Goal: Information Seeking & Learning: Learn about a topic

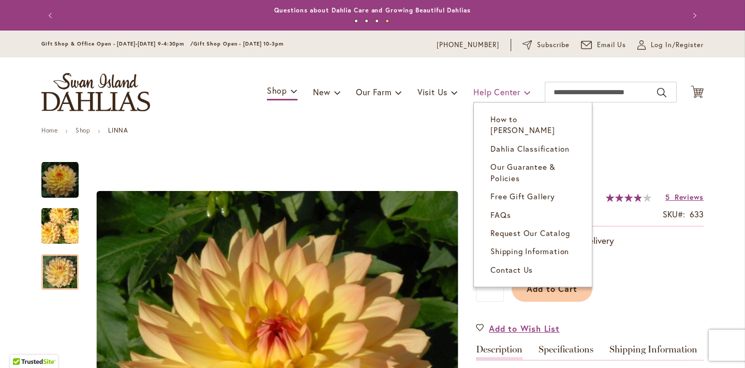
click at [492, 95] on span "Help Center" at bounding box center [496, 91] width 47 height 11
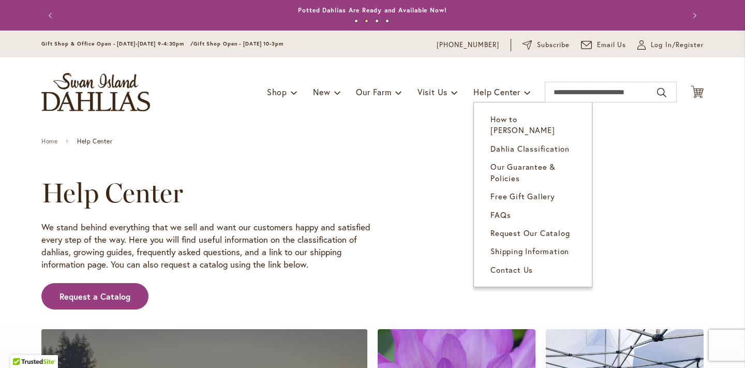
click at [492, 95] on span "Help Center" at bounding box center [496, 91] width 47 height 11
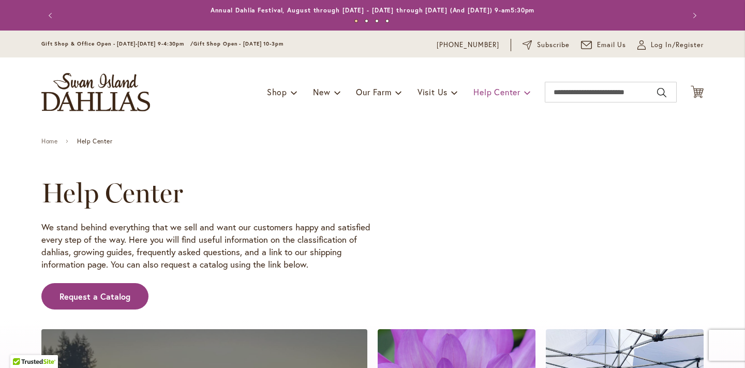
click at [528, 92] on span at bounding box center [527, 92] width 7 height 17
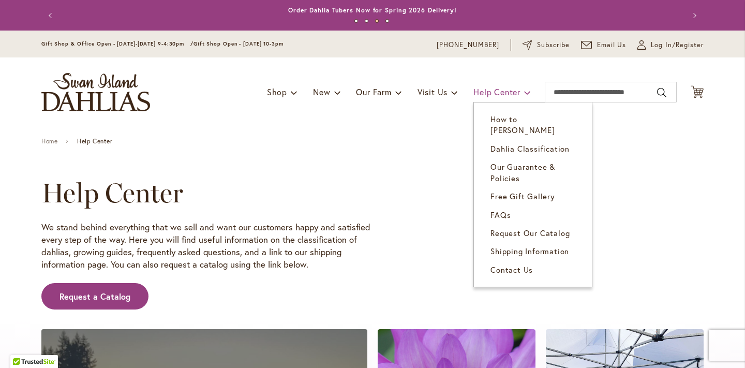
click at [483, 93] on span "Help Center" at bounding box center [496, 91] width 47 height 11
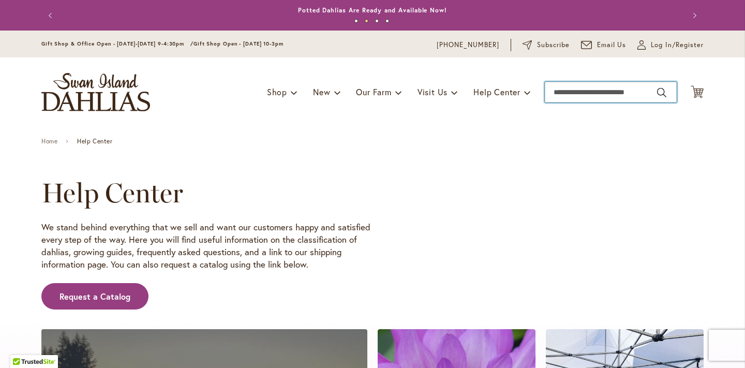
click at [571, 96] on input "Search" at bounding box center [611, 92] width 132 height 21
click at [571, 82] on input "Search" at bounding box center [611, 92] width 132 height 21
click at [559, 92] on input "Search" at bounding box center [611, 92] width 132 height 21
click at [397, 91] on span at bounding box center [398, 92] width 7 height 17
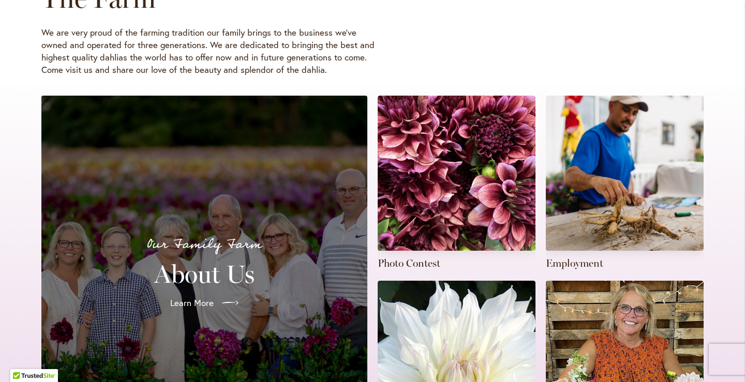
scroll to position [194, 0]
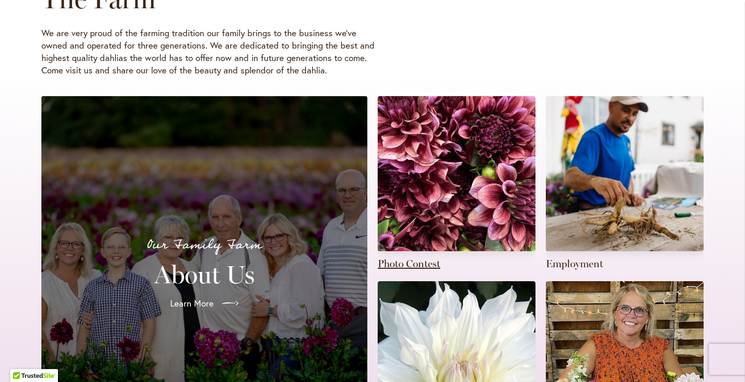
click at [404, 261] on link at bounding box center [457, 183] width 158 height 175
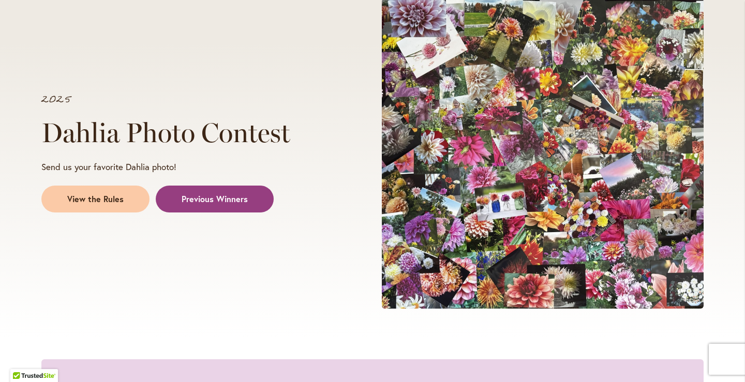
scroll to position [157, 0]
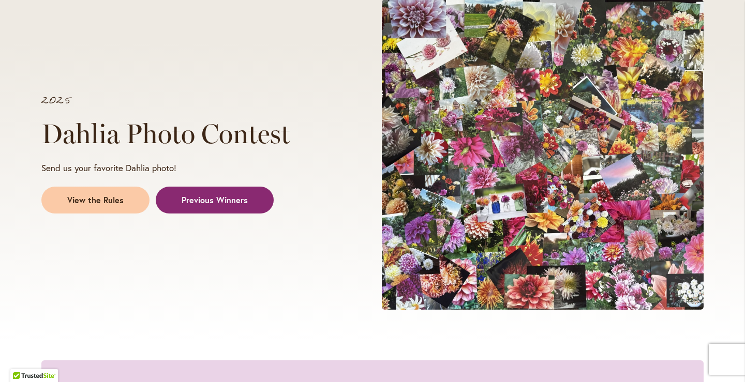
click at [197, 198] on span "Previous Winners" at bounding box center [215, 201] width 66 height 12
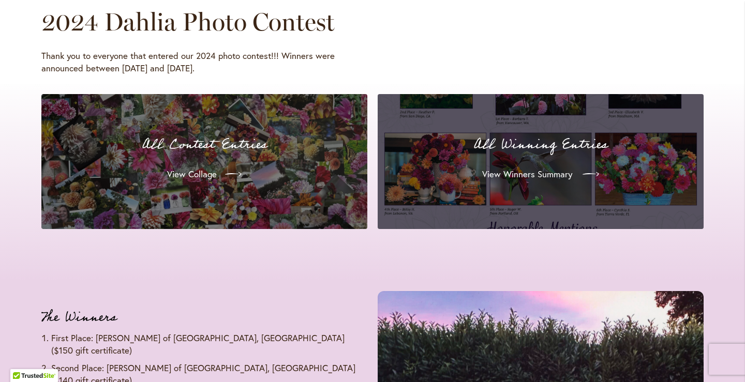
click at [531, 168] on span "View Winners Summary" at bounding box center [527, 174] width 90 height 12
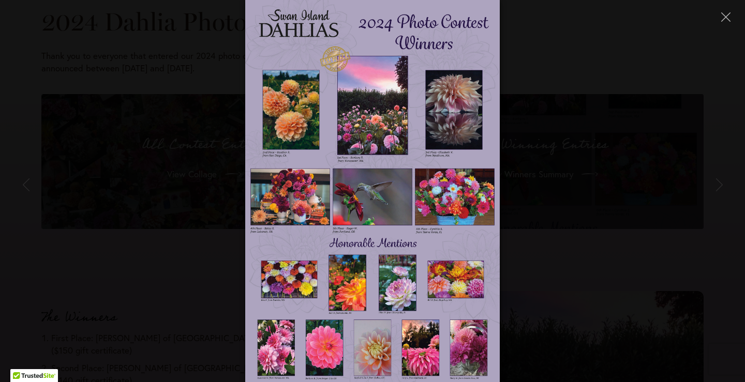
click at [300, 114] on img at bounding box center [372, 191] width 255 height 382
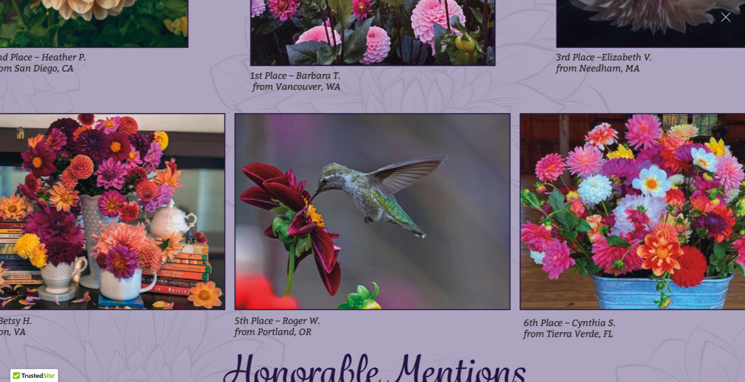
scroll to position [157, 0]
click at [724, 15] on icon "Close" at bounding box center [725, 16] width 9 height 9
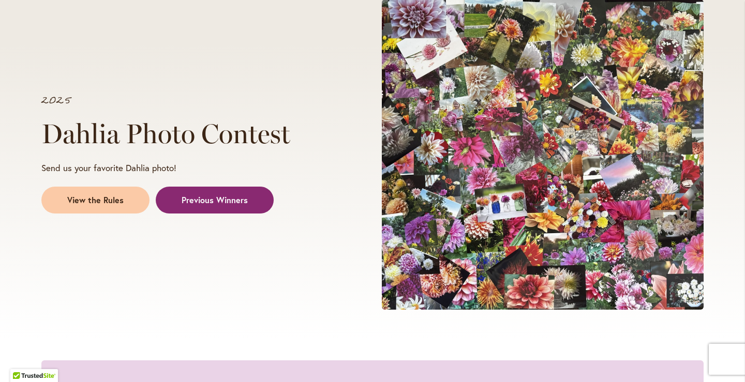
click at [207, 201] on span "Previous Winners" at bounding box center [215, 201] width 66 height 12
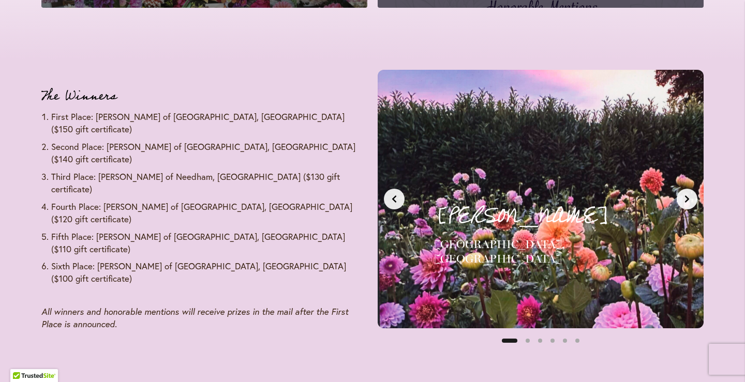
scroll to position [1227, 0]
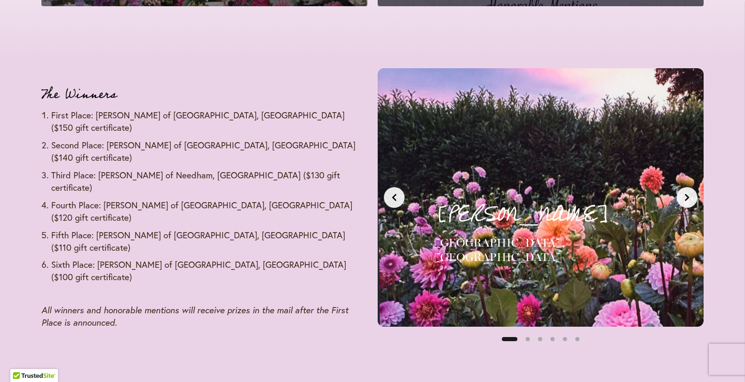
click at [685, 194] on icon "Next slide" at bounding box center [687, 198] width 8 height 8
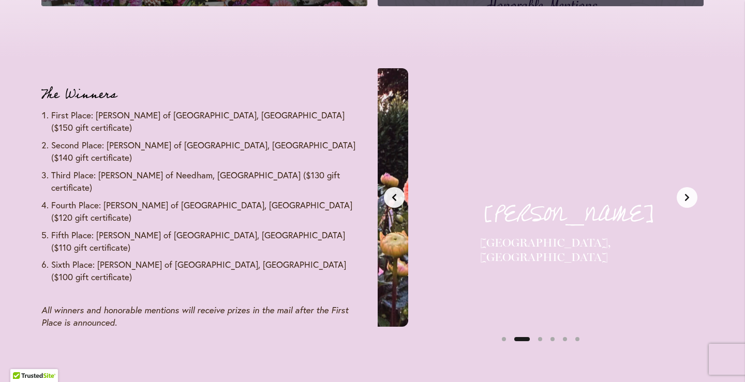
scroll to position [0, 342]
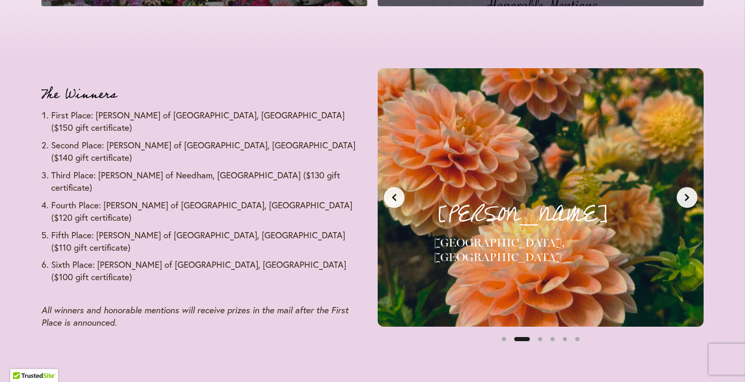
click at [685, 194] on icon "Next slide" at bounding box center [687, 198] width 8 height 8
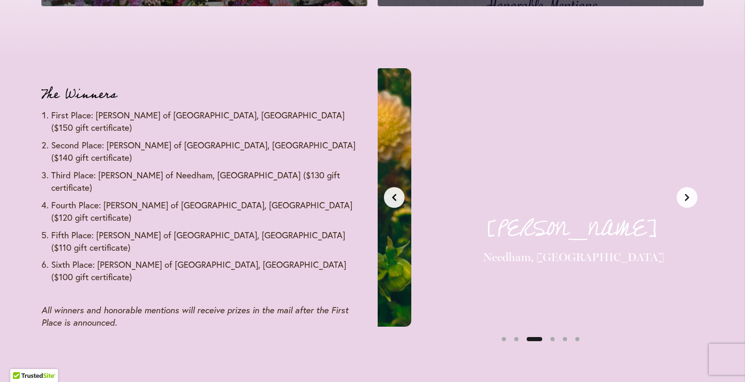
scroll to position [0, 683]
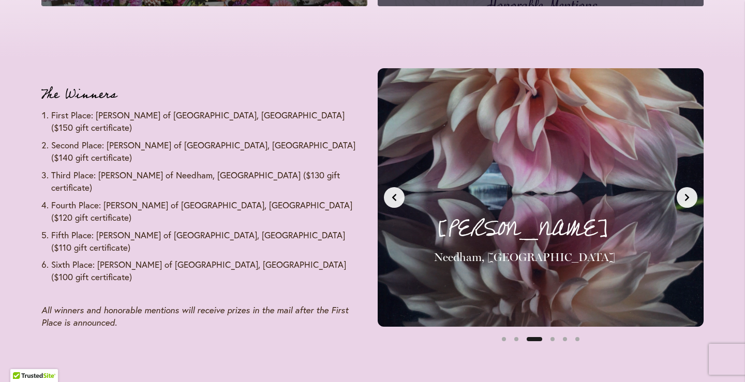
click at [685, 194] on icon "Next slide" at bounding box center [687, 198] width 8 height 8
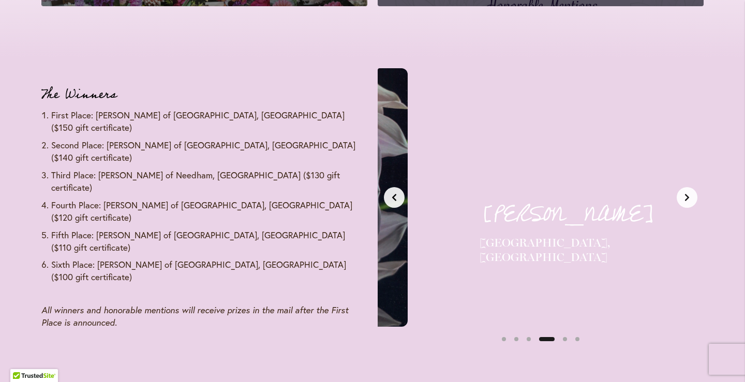
scroll to position [0, 1025]
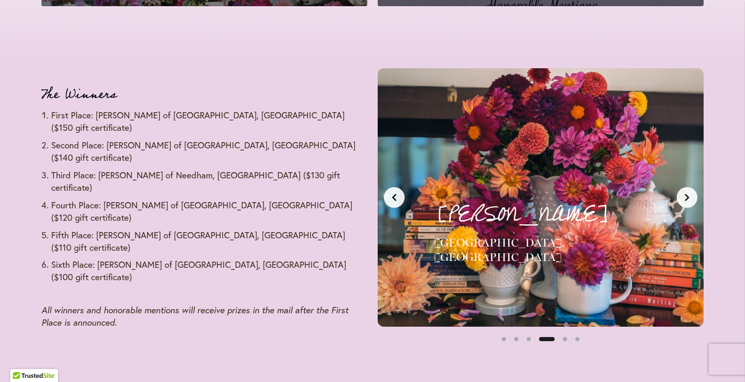
click at [685, 194] on icon "Next slide" at bounding box center [687, 198] width 8 height 8
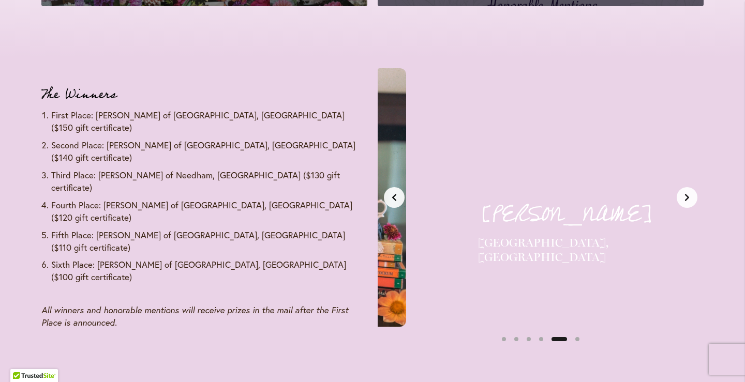
scroll to position [0, 1366]
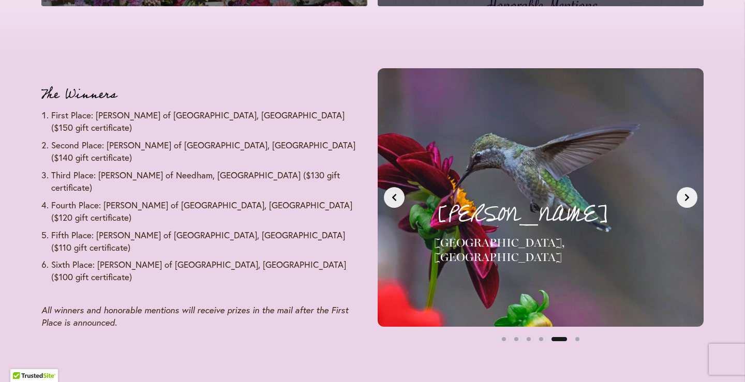
click at [685, 194] on icon "Next slide" at bounding box center [687, 198] width 8 height 8
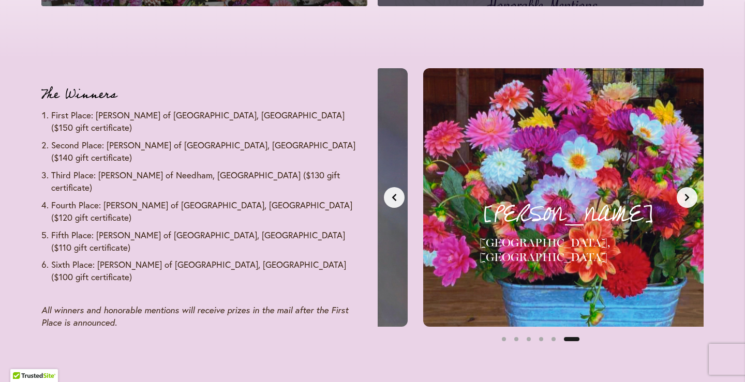
scroll to position [0, 1708]
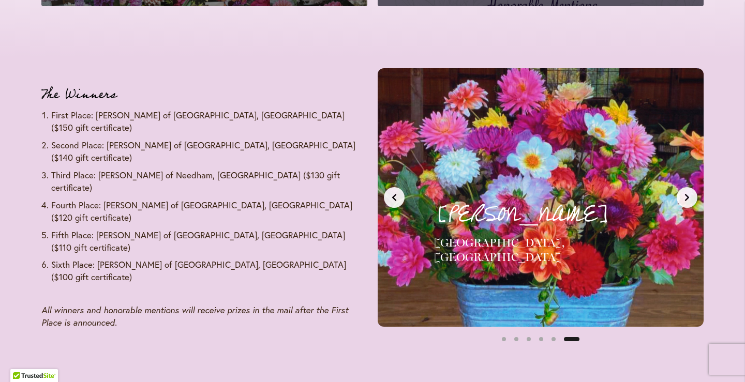
click at [685, 194] on icon "Next slide" at bounding box center [687, 198] width 8 height 8
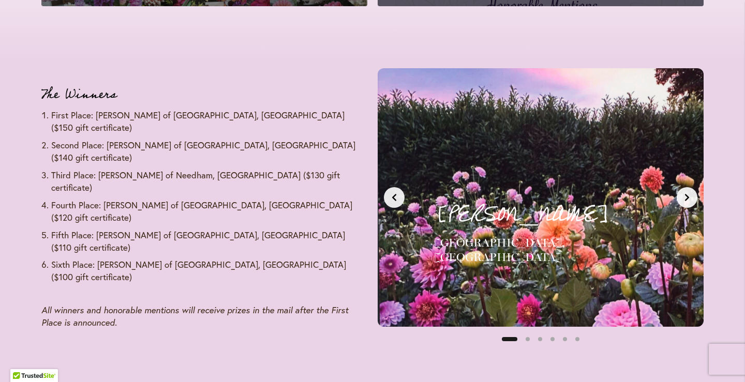
click at [685, 194] on icon "Next slide" at bounding box center [687, 198] width 8 height 8
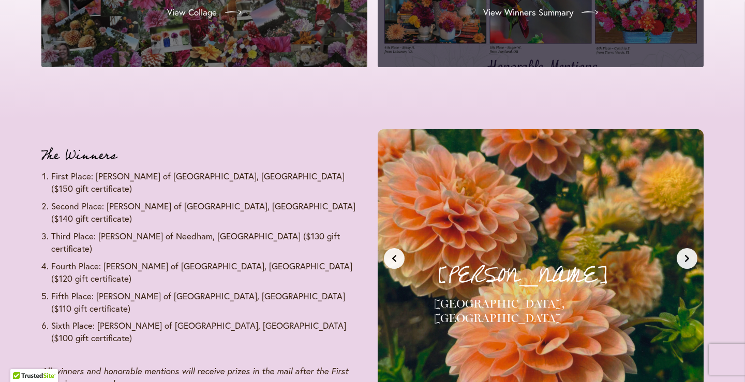
scroll to position [1181, 0]
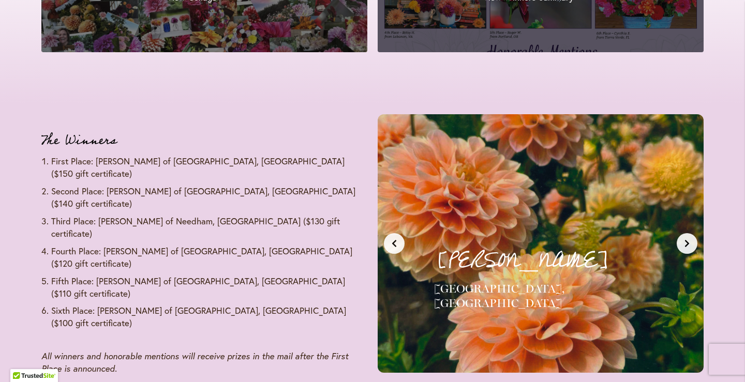
click at [691, 241] on button "Next slide" at bounding box center [687, 243] width 21 height 21
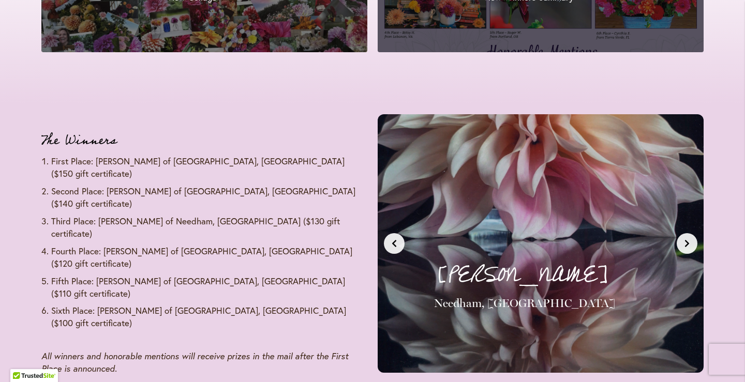
click at [691, 241] on button "Next slide" at bounding box center [687, 243] width 21 height 21
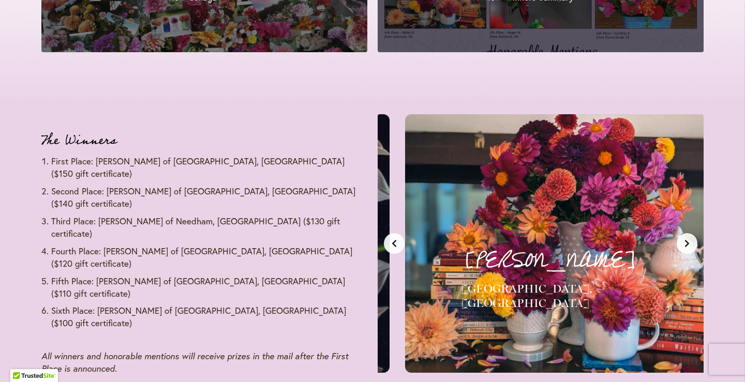
scroll to position [0, 1025]
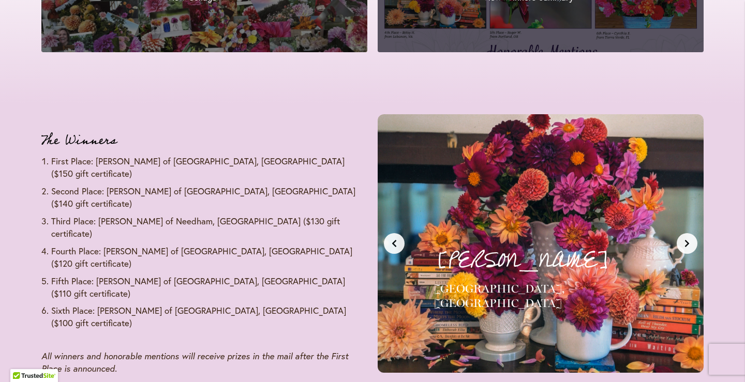
click at [691, 241] on button "Next slide" at bounding box center [687, 243] width 21 height 21
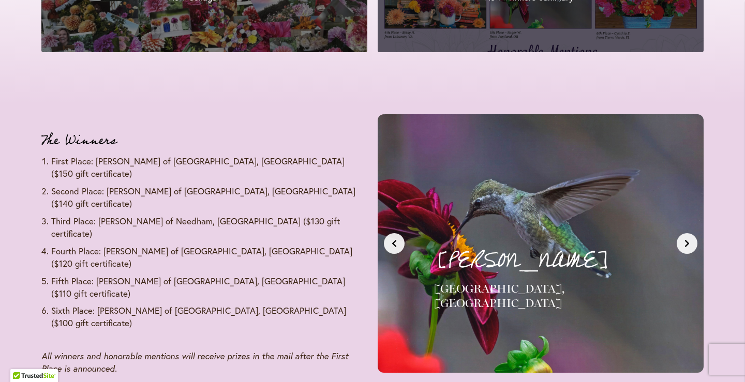
click at [691, 242] on button "Next slide" at bounding box center [687, 243] width 21 height 21
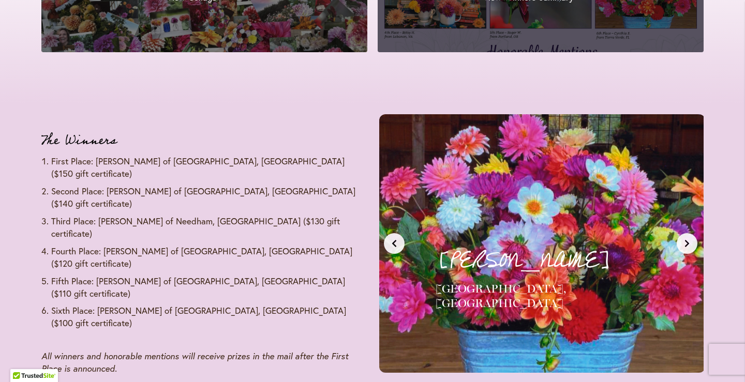
scroll to position [0, 1708]
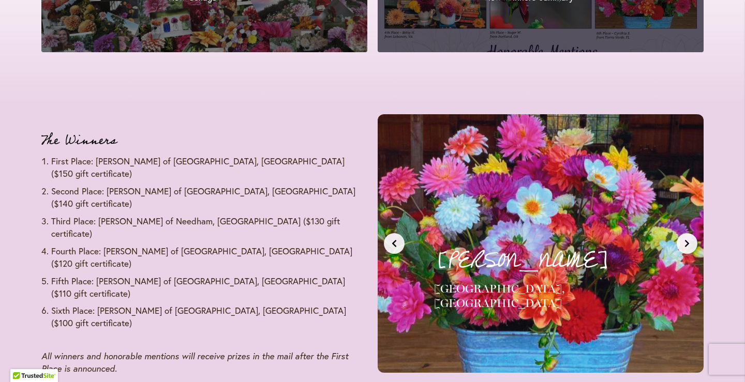
click at [691, 242] on button "Next slide" at bounding box center [687, 243] width 21 height 21
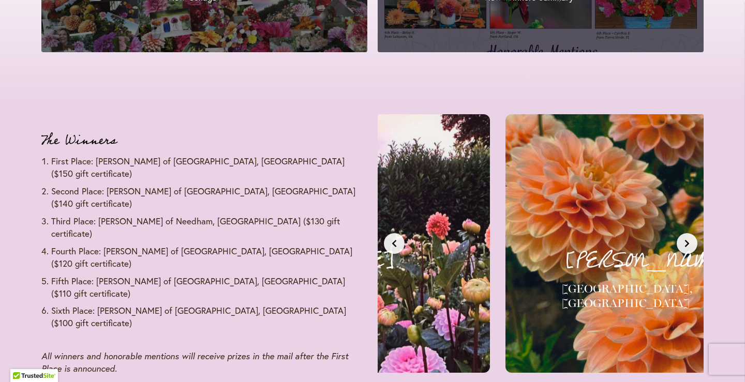
scroll to position [0, 0]
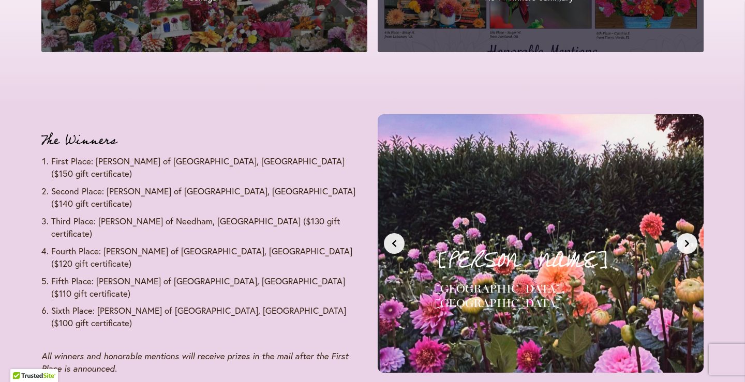
click at [691, 242] on button "Next slide" at bounding box center [687, 243] width 21 height 21
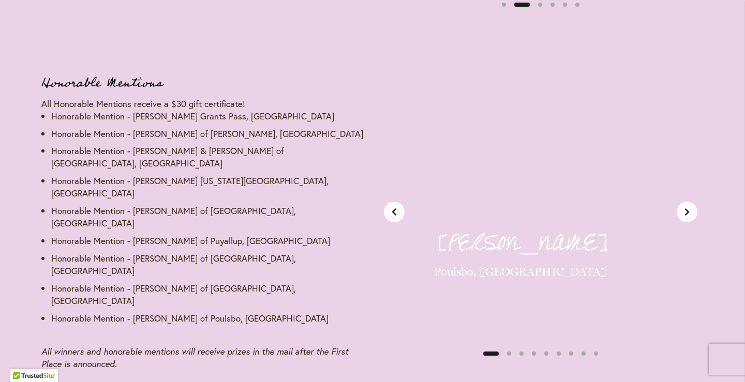
scroll to position [1567, 0]
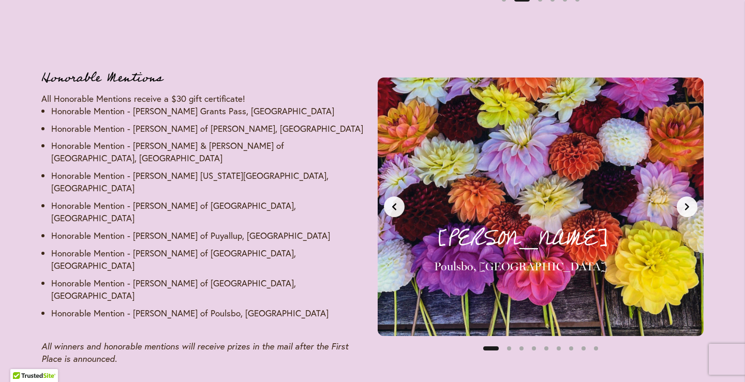
click at [690, 203] on icon "Next slide" at bounding box center [687, 207] width 8 height 8
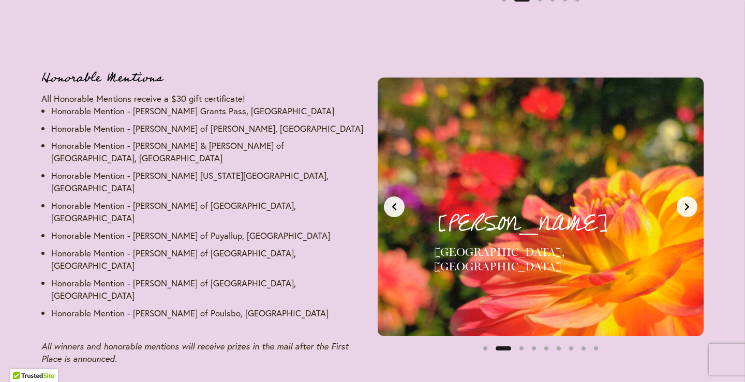
click at [690, 203] on icon "Next slide" at bounding box center [687, 207] width 8 height 8
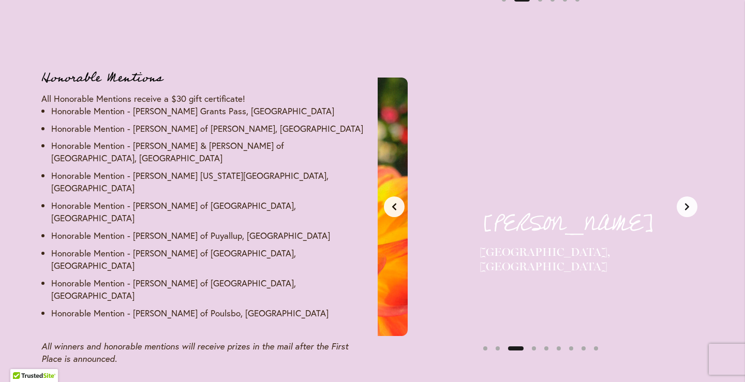
scroll to position [0, 683]
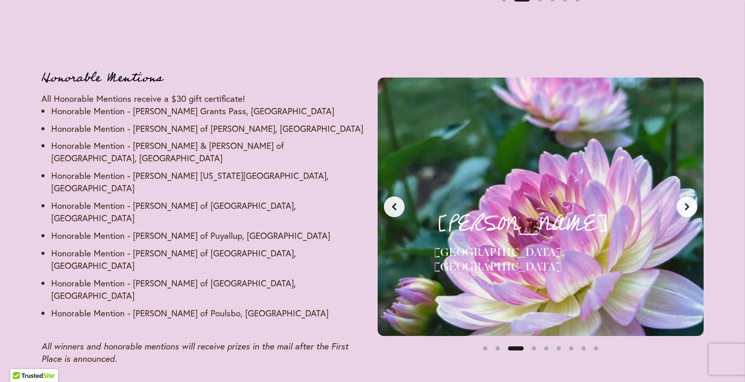
click at [690, 203] on icon "Next slide" at bounding box center [687, 207] width 8 height 8
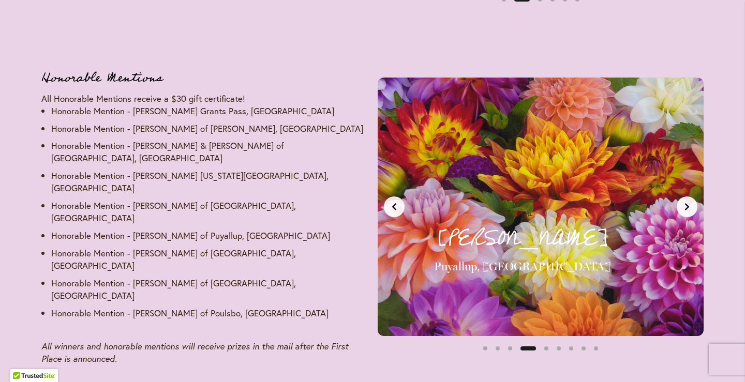
click at [691, 203] on icon "Next slide" at bounding box center [687, 207] width 8 height 8
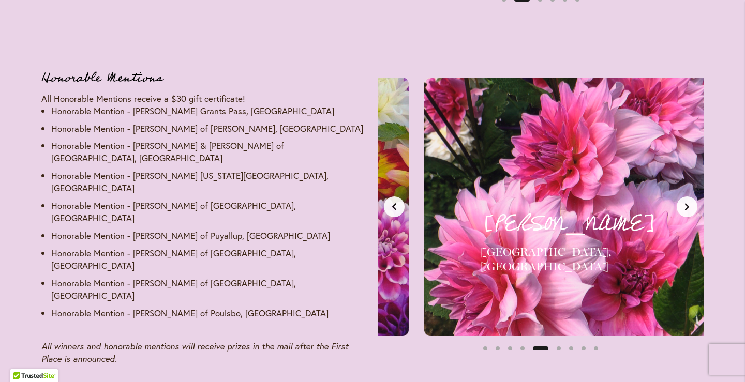
scroll to position [0, 1366]
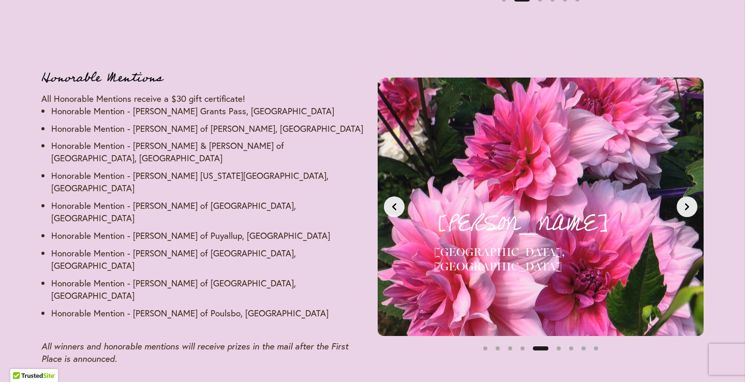
click at [690, 203] on icon "Next slide" at bounding box center [687, 207] width 8 height 8
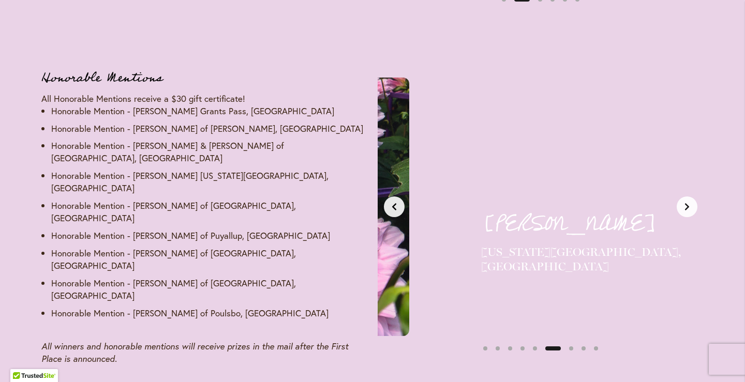
scroll to position [0, 1708]
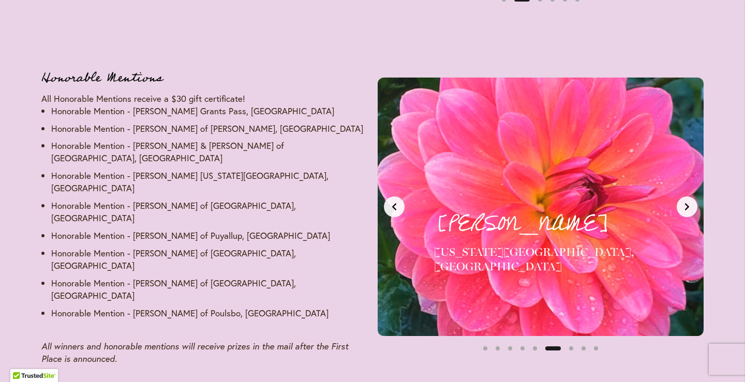
click at [690, 203] on icon "Next slide" at bounding box center [687, 207] width 8 height 8
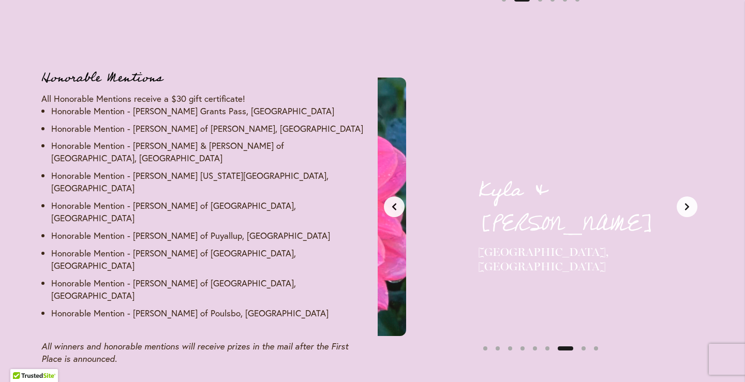
scroll to position [0, 2049]
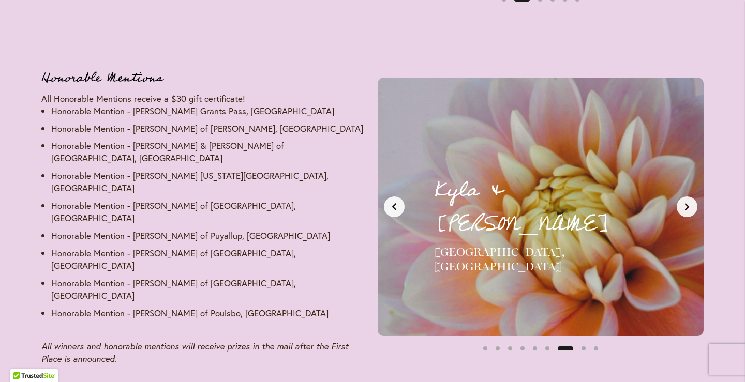
click at [690, 203] on icon "Next slide" at bounding box center [687, 207] width 8 height 8
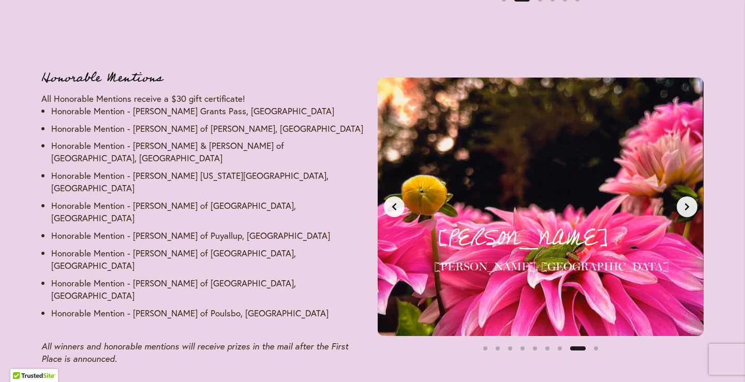
click at [393, 203] on icon "Previous slide" at bounding box center [394, 207] width 8 height 8
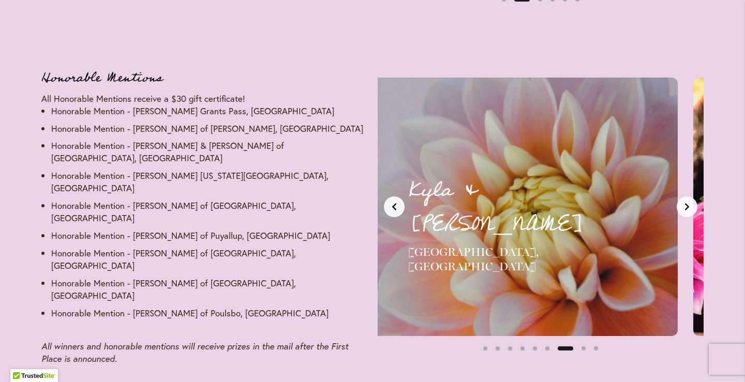
scroll to position [0, 2049]
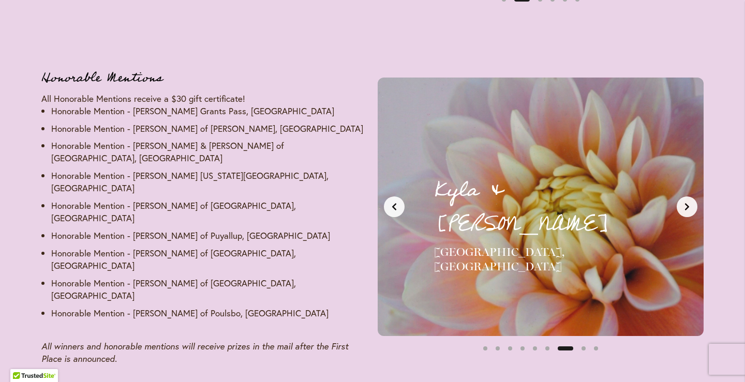
click at [686, 197] on button "Next slide" at bounding box center [687, 207] width 21 height 21
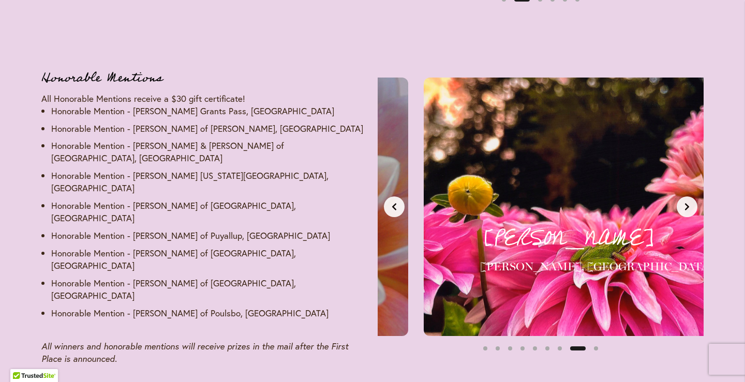
scroll to position [0, 2391]
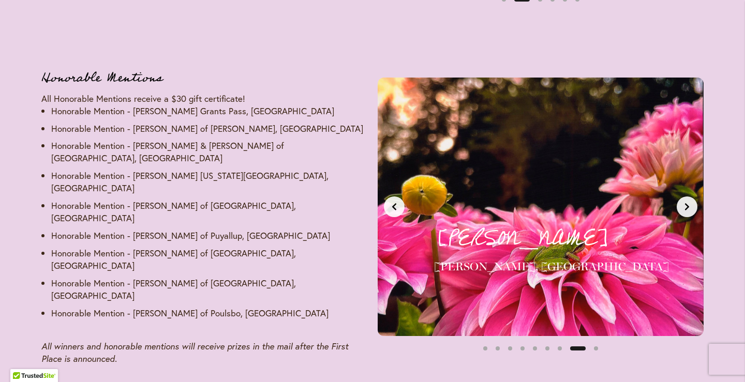
click at [686, 197] on button "Next slide" at bounding box center [687, 207] width 21 height 21
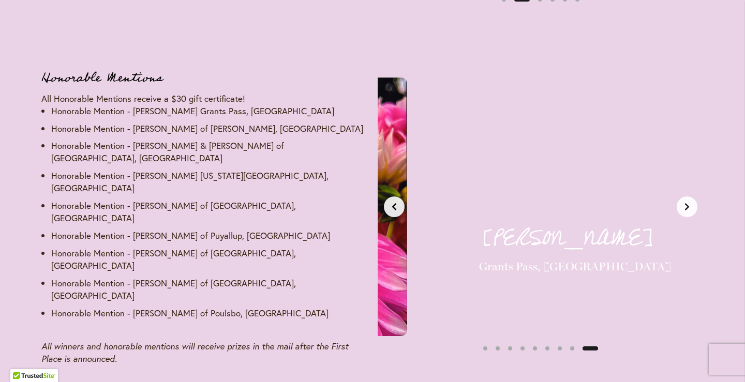
scroll to position [0, 2732]
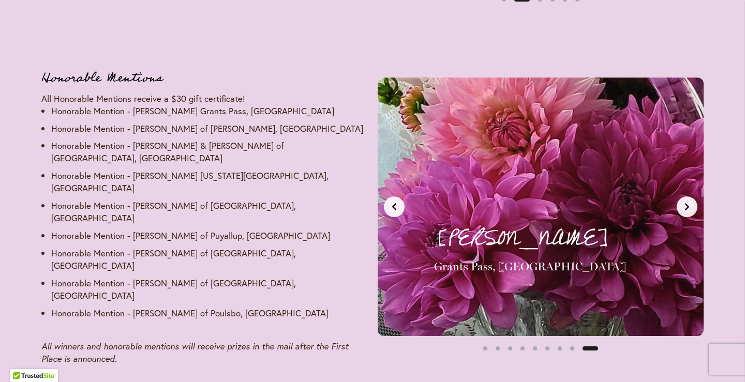
click at [686, 197] on button "Next slide" at bounding box center [687, 207] width 21 height 21
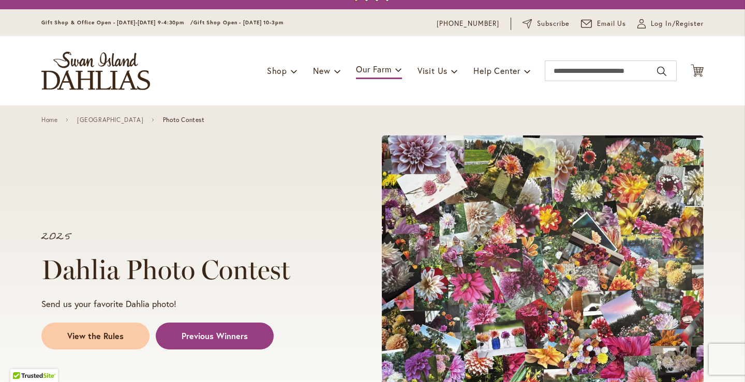
scroll to position [18, 0]
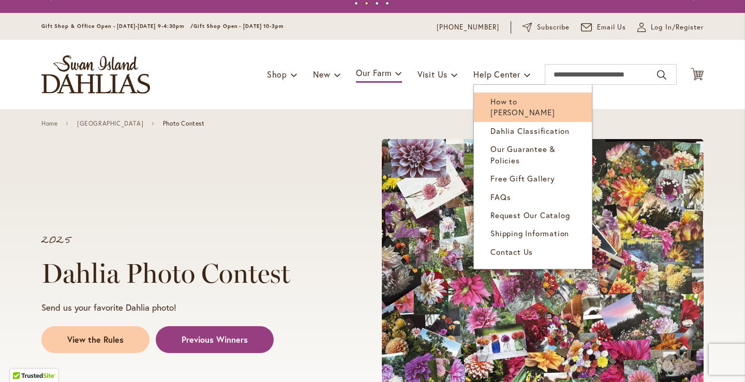
click at [506, 97] on span "How to [PERSON_NAME]" at bounding box center [523, 106] width 64 height 21
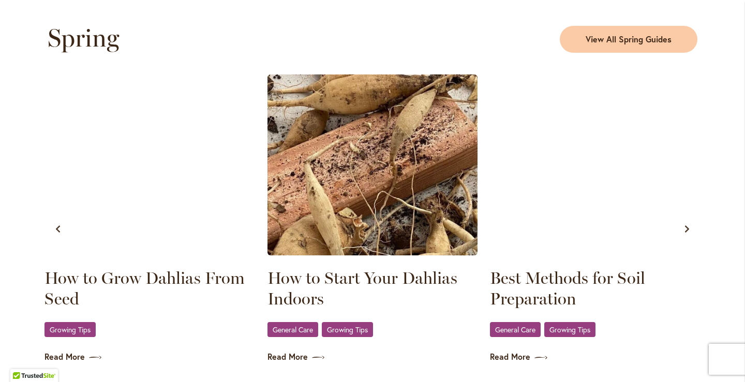
scroll to position [477, 0]
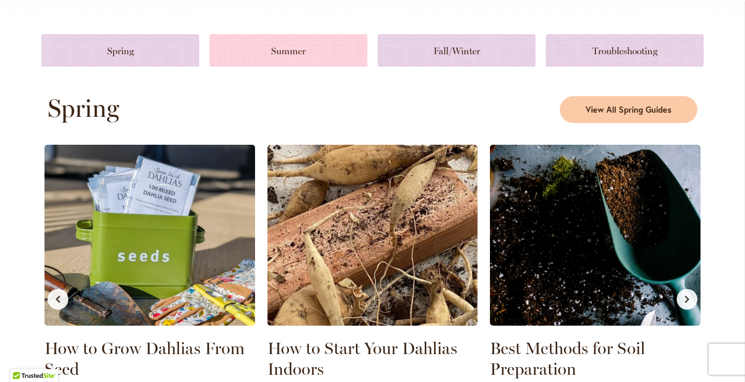
click at [301, 58] on link at bounding box center [289, 50] width 158 height 33
